Goal: Communication & Community: Share content

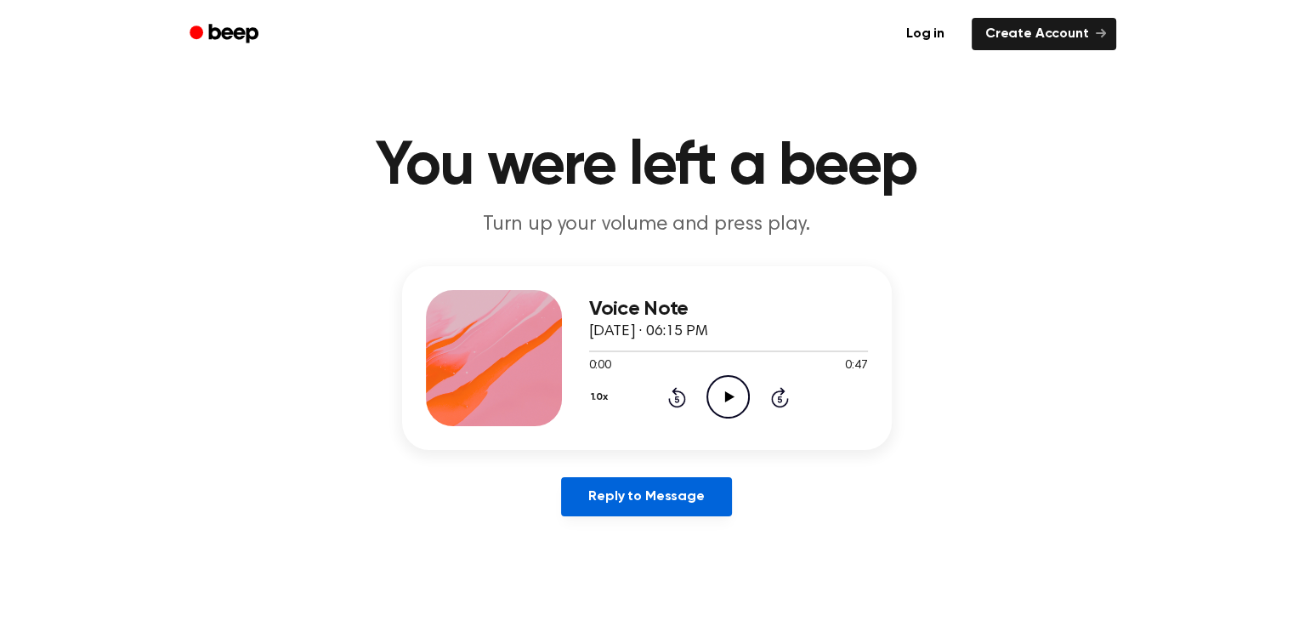
click at [650, 496] on link "Reply to Message" at bounding box center [646, 496] width 170 height 39
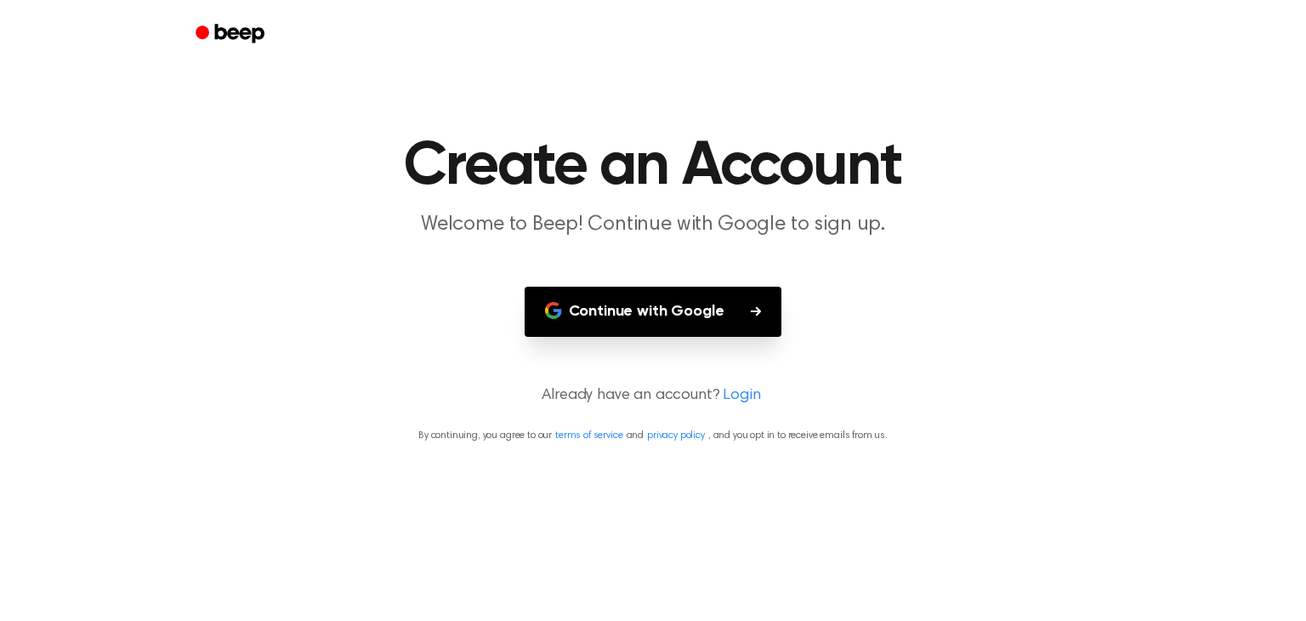
click at [649, 310] on button "Continue with Google" at bounding box center [654, 311] width 258 height 50
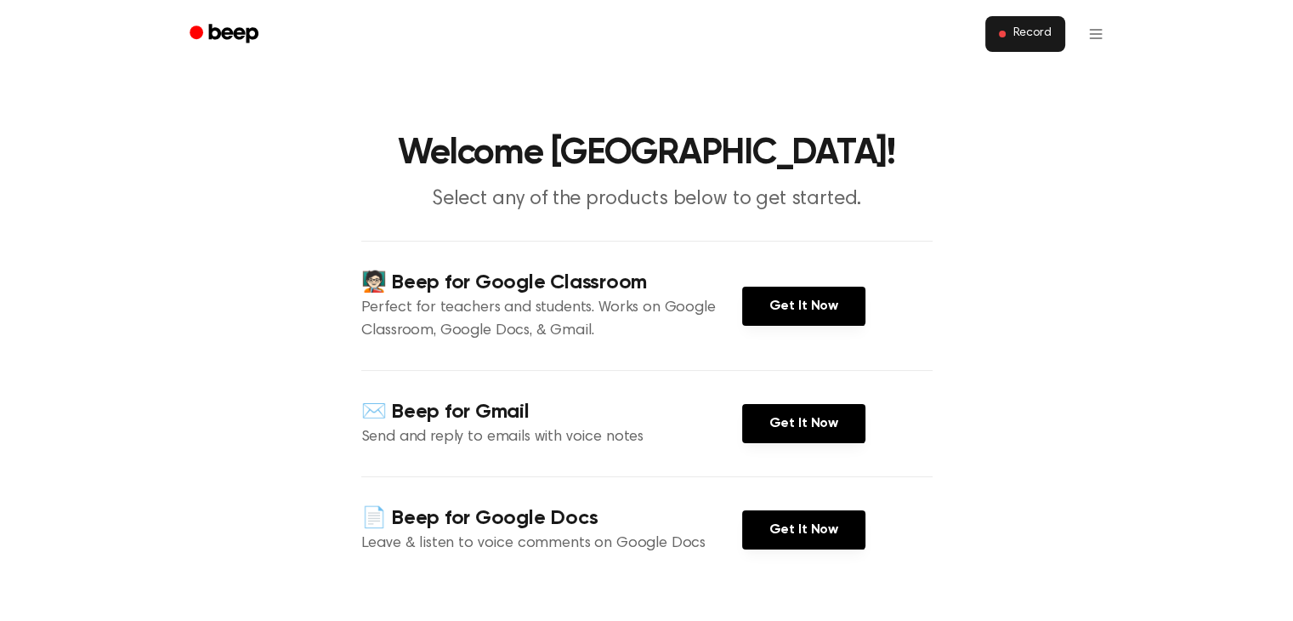
click at [1035, 31] on span "Record" at bounding box center [1031, 33] width 38 height 15
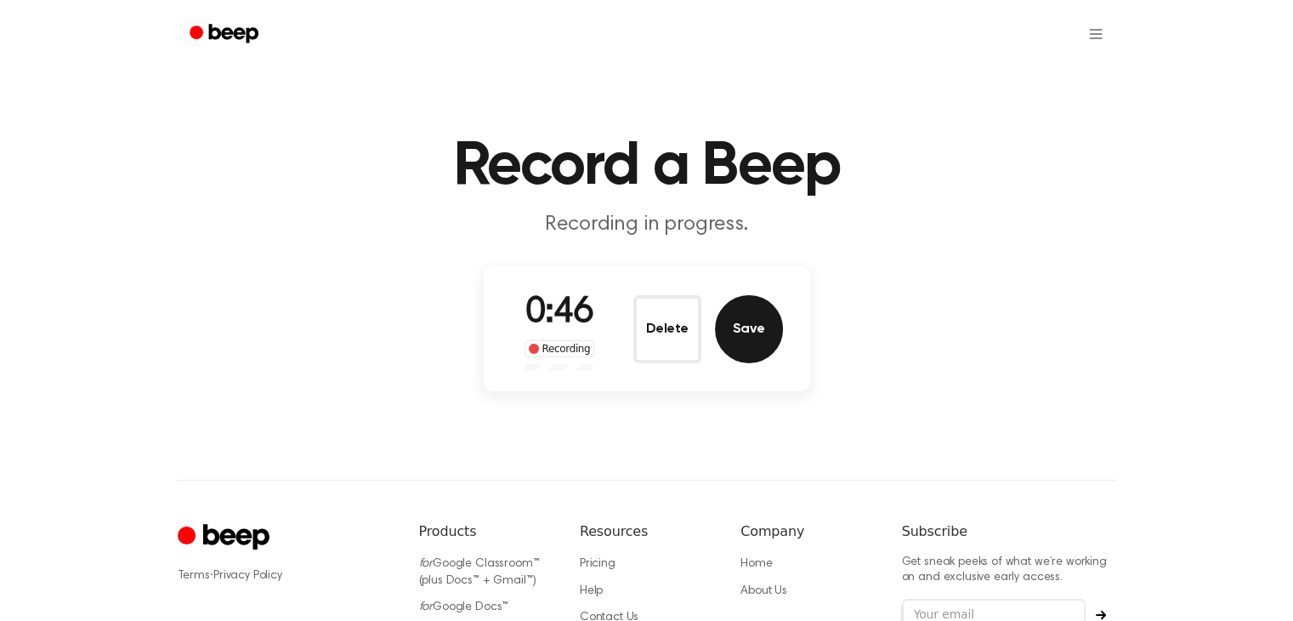
click at [746, 327] on button "Save" at bounding box center [749, 329] width 68 height 68
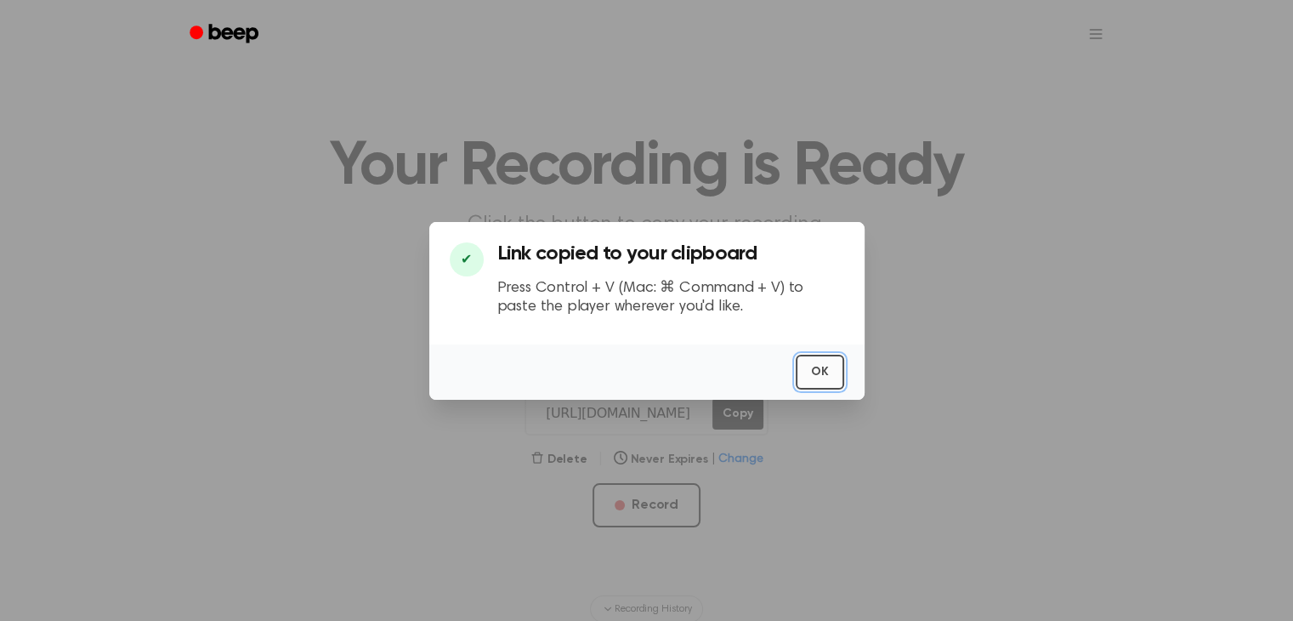
click at [821, 365] on button "OK" at bounding box center [820, 371] width 48 height 35
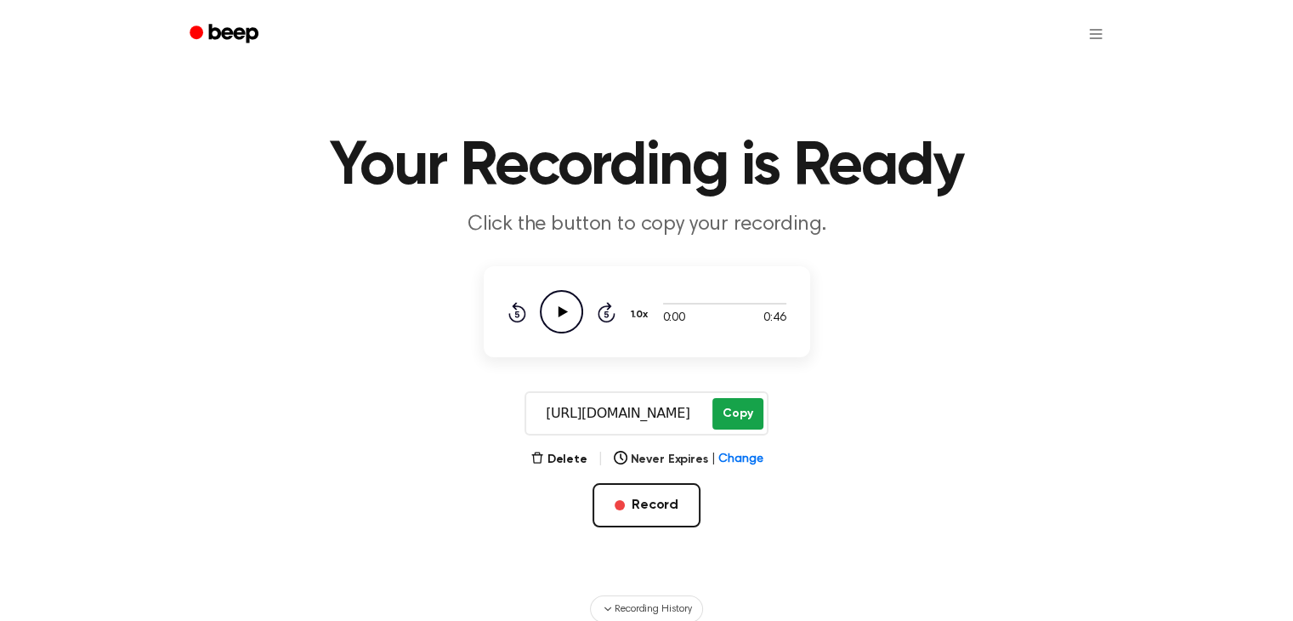
click at [734, 411] on button "Copy" at bounding box center [737, 413] width 50 height 31
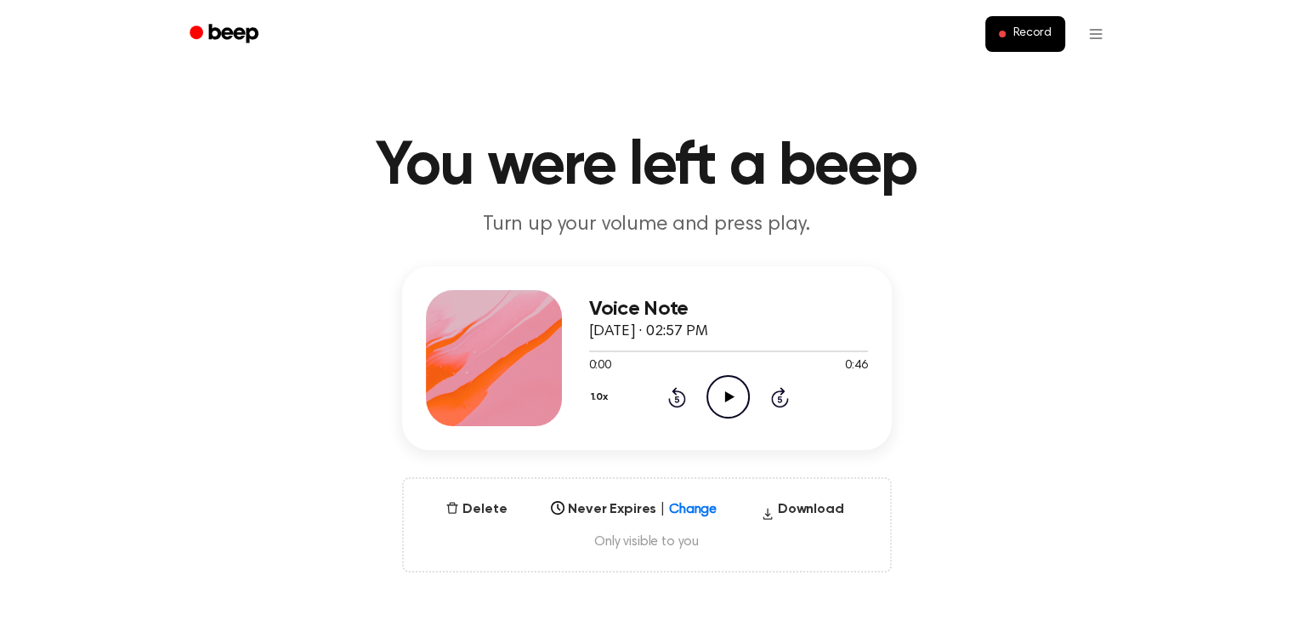
click at [729, 398] on icon at bounding box center [729, 396] width 9 height 11
click at [917, 530] on div "Voice Note September 23, 2025 · 02:57 PM 0:46 0:46 Your browser does not suppor…" at bounding box center [646, 419] width 1252 height 306
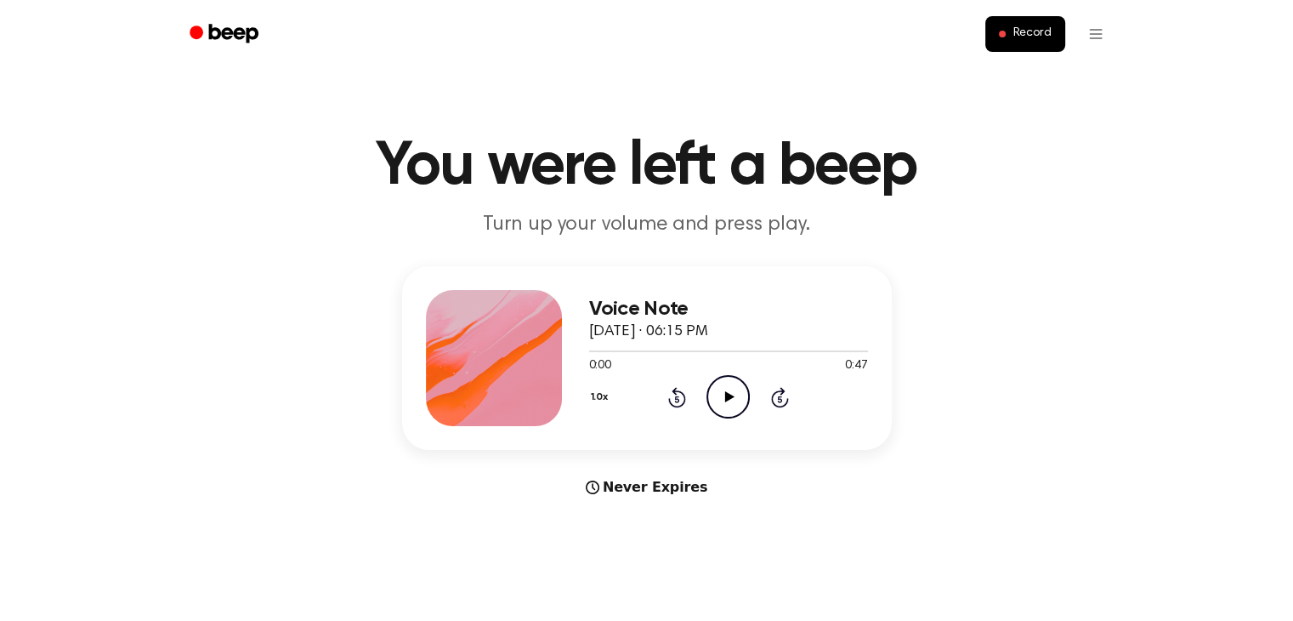
click at [244, 30] on icon "Beep" at bounding box center [232, 33] width 49 height 19
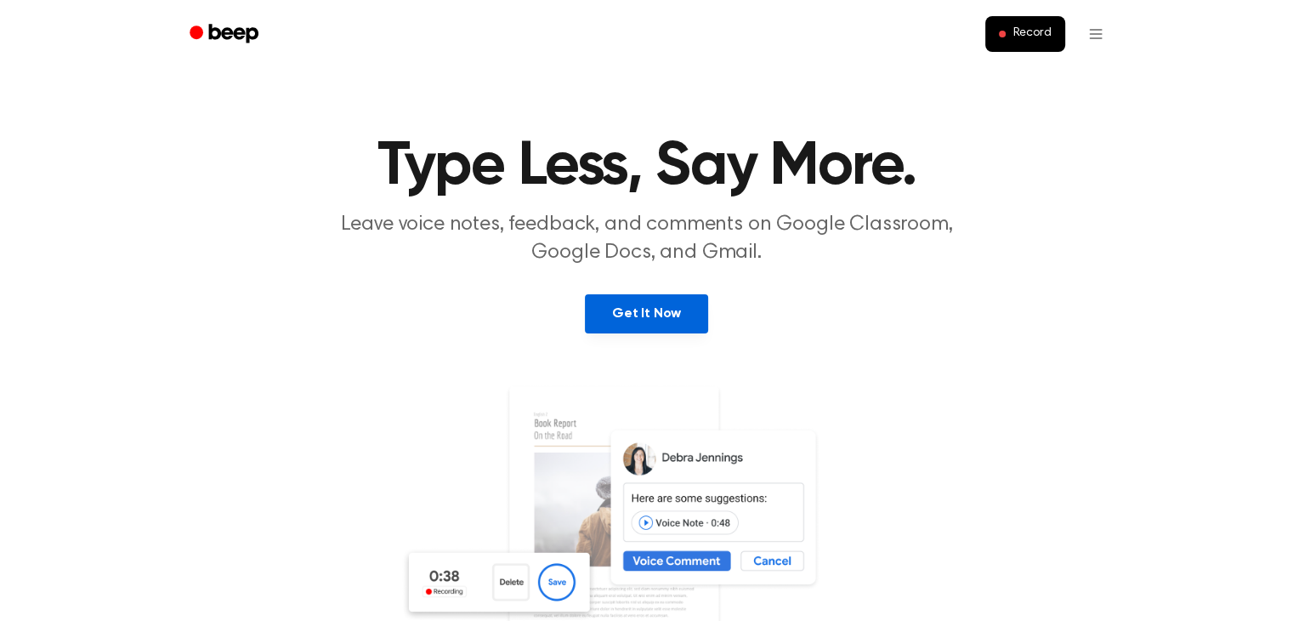
click at [638, 310] on link "Get It Now" at bounding box center [646, 313] width 123 height 39
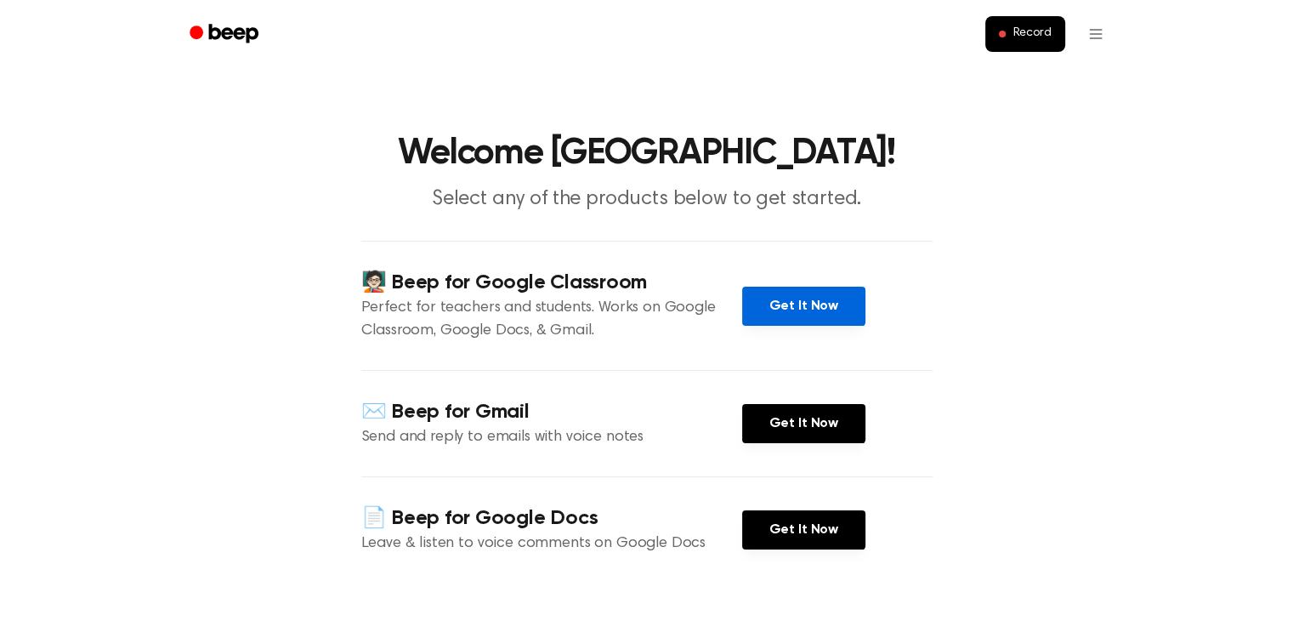
click at [799, 303] on link "Get It Now" at bounding box center [803, 305] width 123 height 39
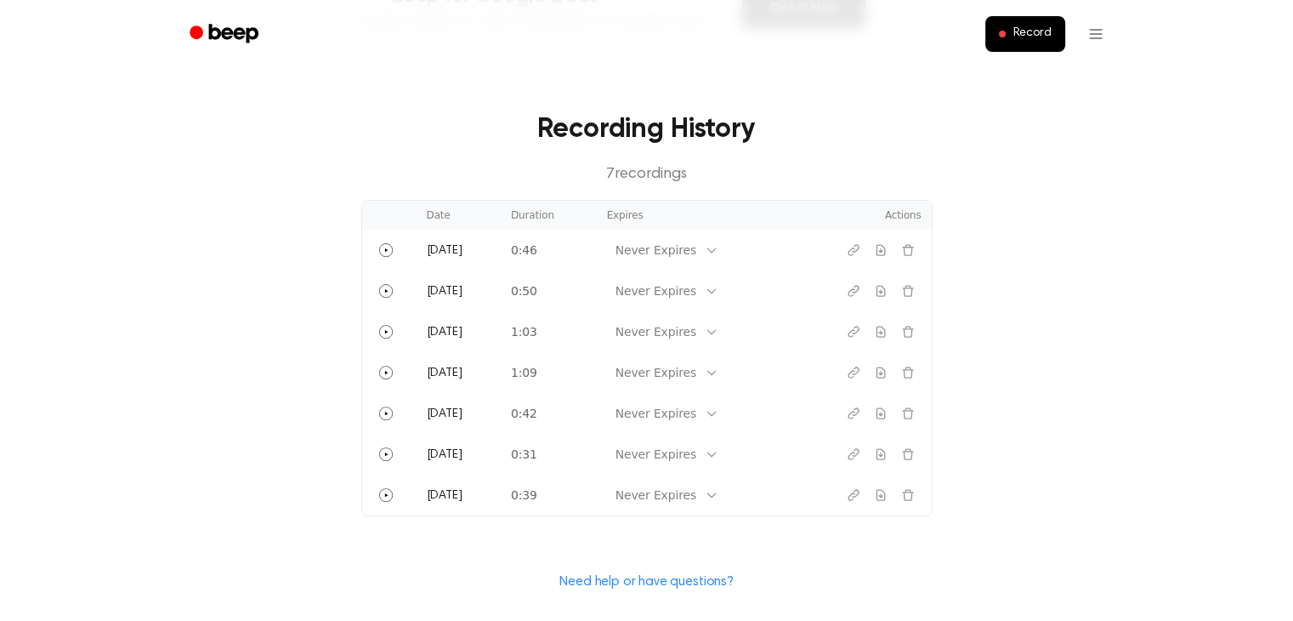
scroll to position [530, 0]
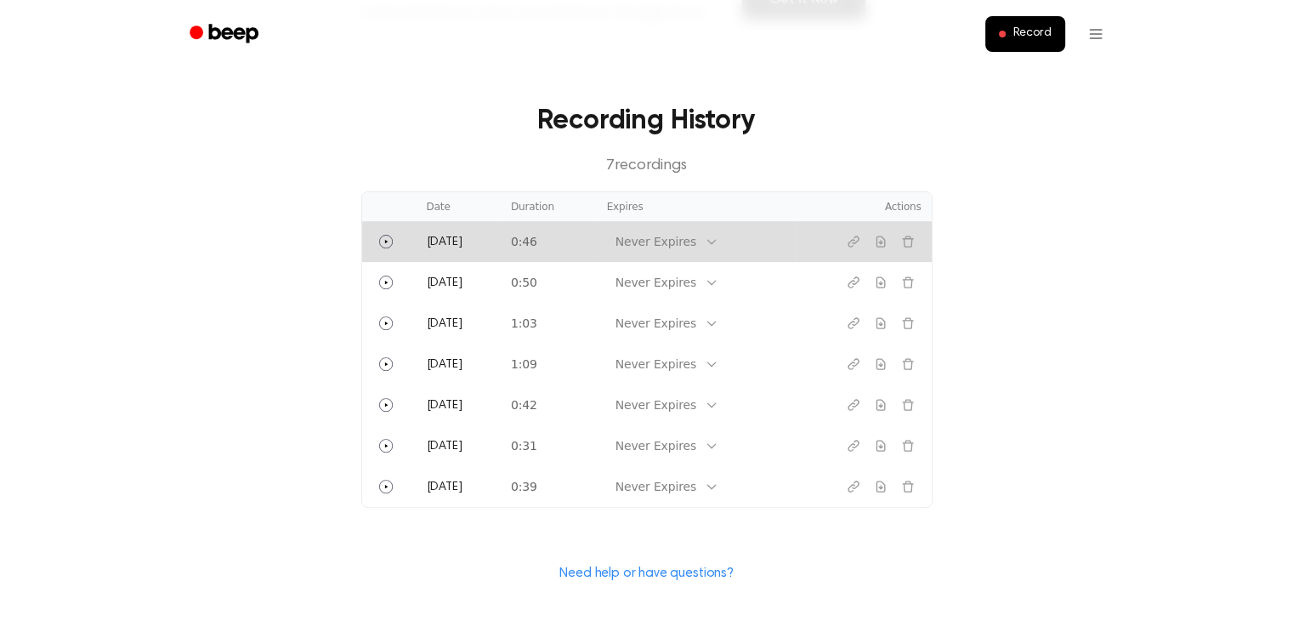
click at [477, 235] on td "[DATE]" at bounding box center [459, 241] width 84 height 41
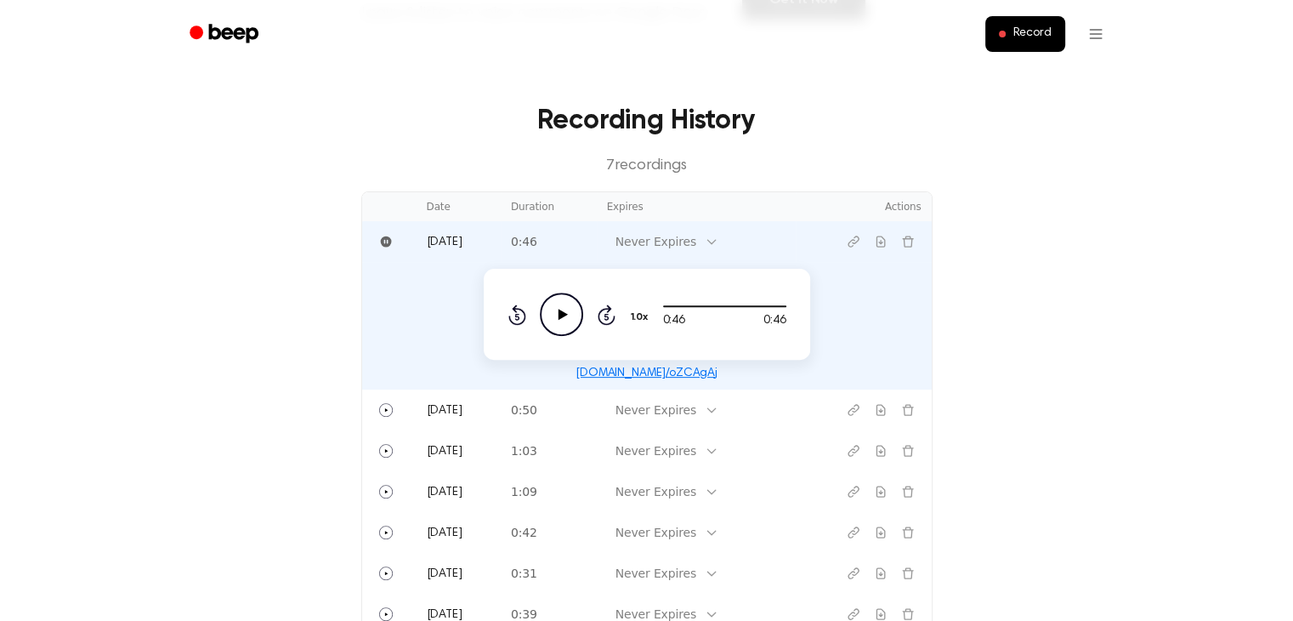
click at [983, 351] on main "Welcome Salem! Select any of the products below to get started. 🧑🏻‍🏫 Beep for G…" at bounding box center [646, 144] width 1293 height 1349
click at [449, 58] on div "Record" at bounding box center [647, 34] width 939 height 68
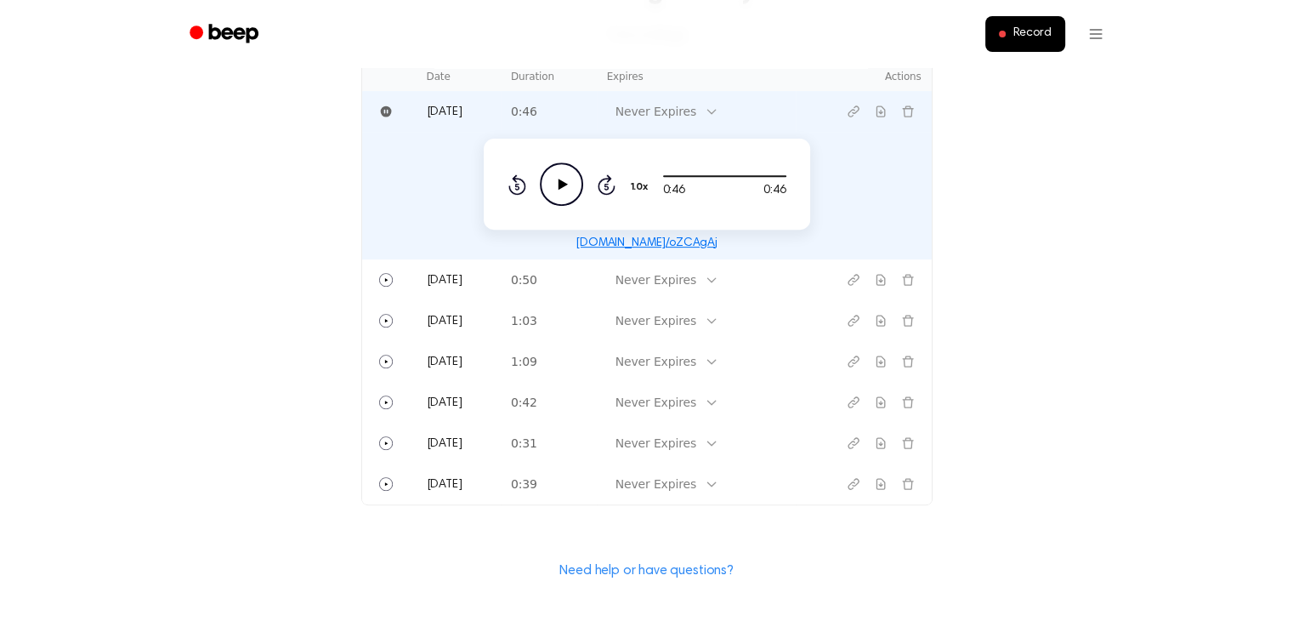
scroll to position [665, 0]
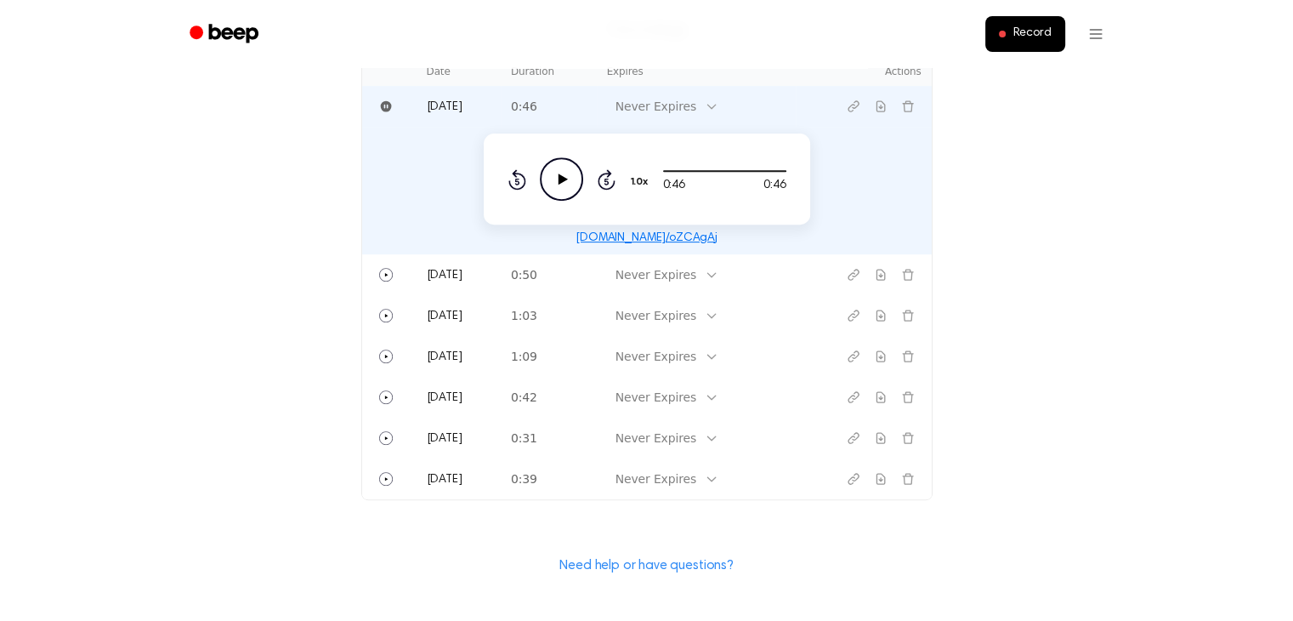
click at [1082, 410] on main "Welcome Salem! Select any of the products below to get started. 🧑🏻‍🏫 Beep for G…" at bounding box center [646, 9] width 1293 height 1349
